Goal: Find specific page/section: Find specific page/section

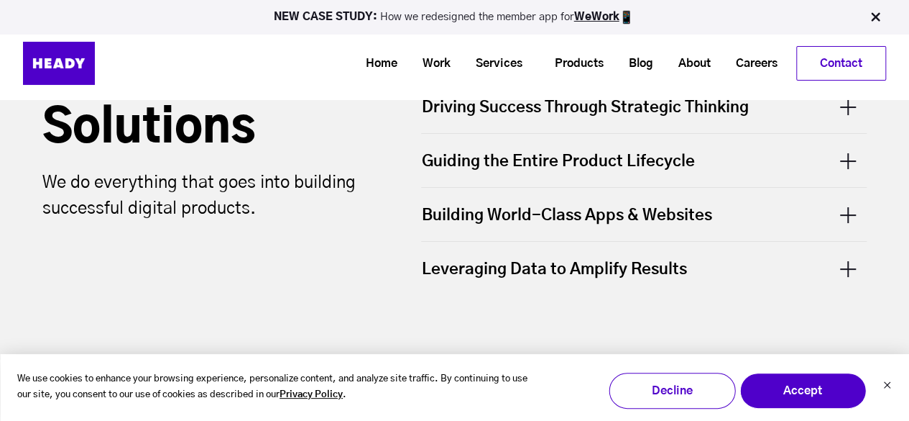
scroll to position [260, 0]
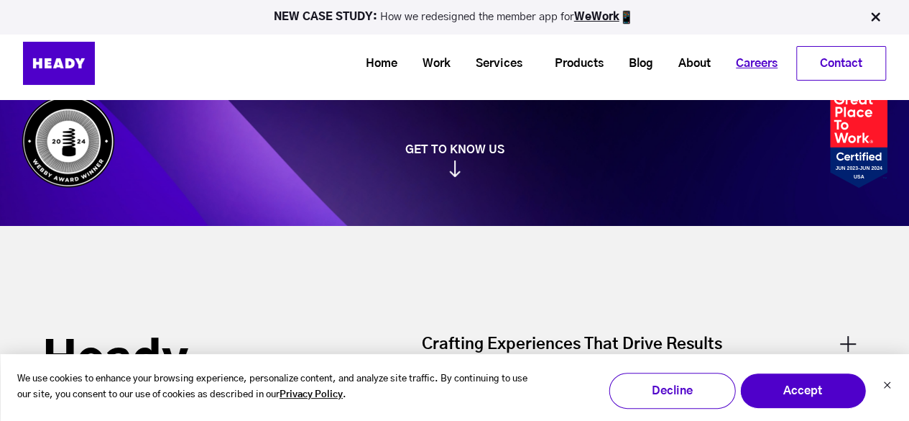
click at [754, 54] on link "Careers" at bounding box center [751, 63] width 67 height 27
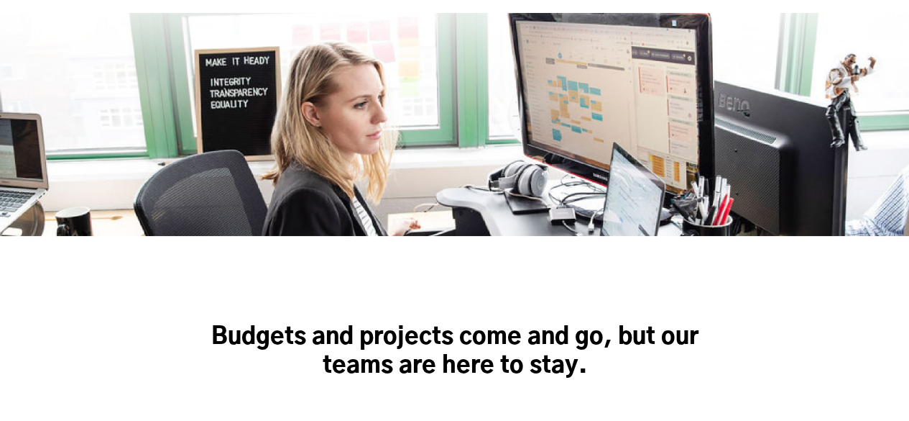
scroll to position [451, 0]
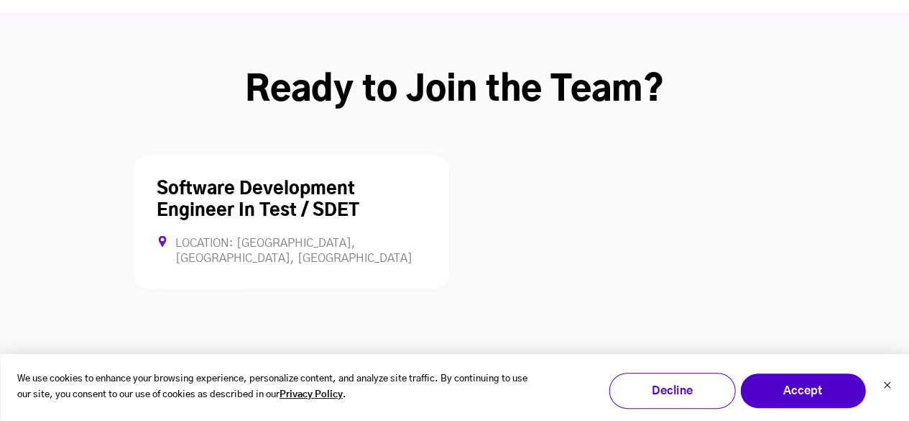
scroll to position [3929, 0]
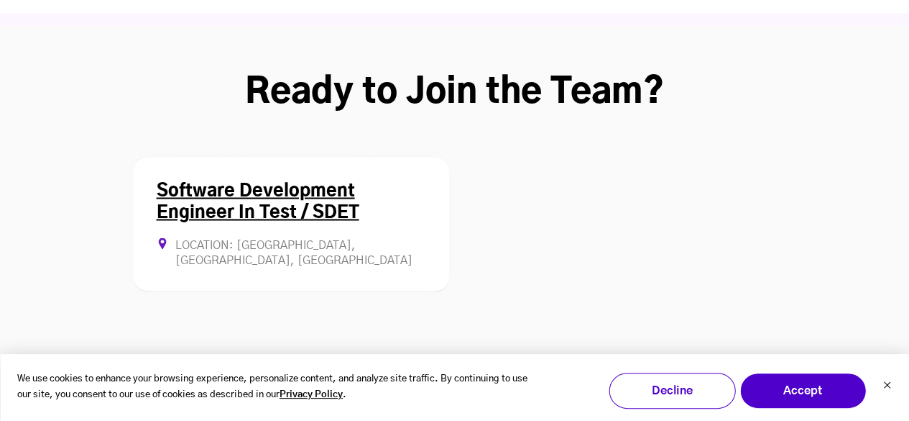
click at [395, 164] on div "Software Development Engineer In Test / SDET Location: [GEOGRAPHIC_DATA], [GEOG…" at bounding box center [292, 223] width 316 height 135
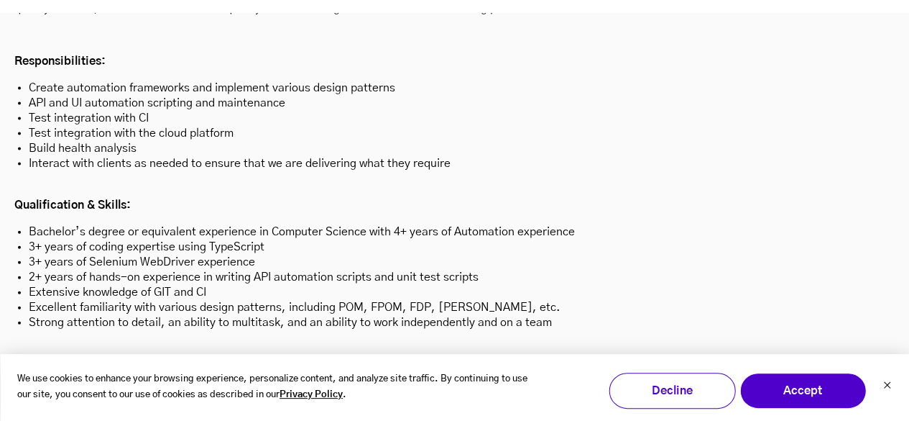
scroll to position [4207, 0]
